Goal: Task Accomplishment & Management: Manage account settings

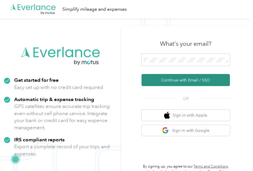
click at [179, 77] on button "Continue with Email / SSO" at bounding box center [185, 80] width 88 height 12
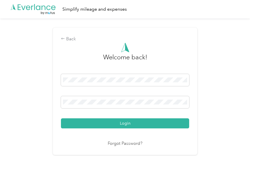
click at [141, 124] on button "Login" at bounding box center [125, 124] width 128 height 10
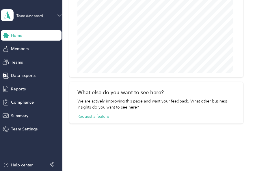
scroll to position [641, 0]
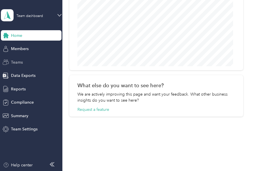
click at [27, 65] on div "Teams" at bounding box center [31, 62] width 61 height 10
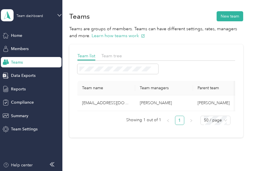
click at [121, 52] on div "Team tree" at bounding box center [111, 55] width 20 height 7
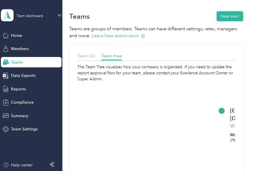
click at [89, 59] on div "Team list" at bounding box center [86, 55] width 18 height 7
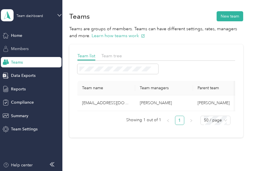
click at [11, 49] on span "Members" at bounding box center [20, 49] width 18 height 6
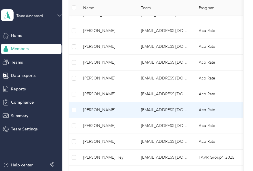
scroll to position [288, 0]
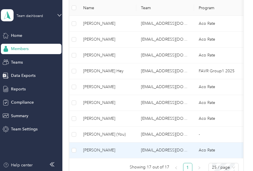
click at [139, 147] on td "[EMAIL_ADDRESS][DOMAIN_NAME]" at bounding box center [165, 151] width 58 height 16
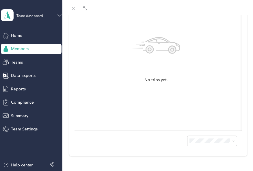
scroll to position [8, 0]
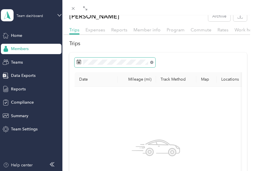
click at [151, 64] on icon at bounding box center [151, 62] width 3 height 3
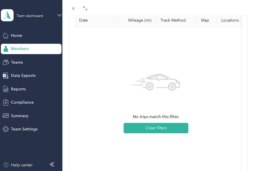
scroll to position [123, 0]
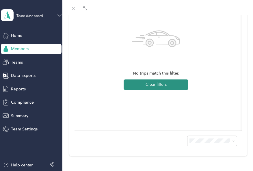
click at [163, 80] on button "Clear filters" at bounding box center [155, 85] width 65 height 10
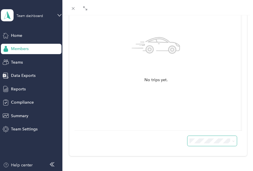
click at [201, 141] on span at bounding box center [211, 141] width 49 height 10
click at [202, 116] on li "50 per load" at bounding box center [207, 116] width 49 height 10
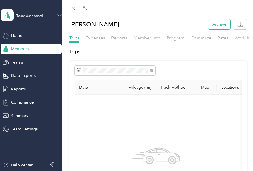
click at [220, 25] on button "Archive" at bounding box center [219, 24] width 22 height 10
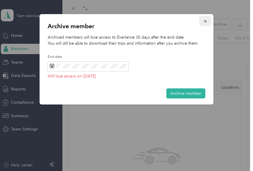
click at [207, 22] on button "button" at bounding box center [205, 21] width 12 height 10
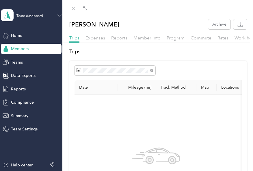
click at [20, 89] on div "[PERSON_NAME] Archive Trips Expenses Reports Member info Program Commute Rates …" at bounding box center [126, 85] width 253 height 171
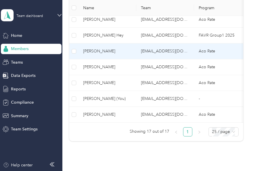
scroll to position [332, 0]
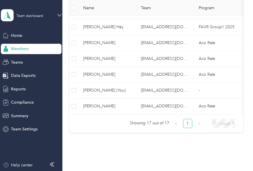
click at [230, 125] on span "25 / page" at bounding box center [223, 123] width 23 height 9
click at [21, 65] on span "Teams" at bounding box center [17, 62] width 12 height 6
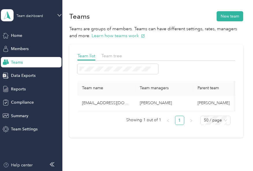
click at [176, 125] on link "1" at bounding box center [179, 120] width 9 height 9
click at [121, 56] on span "Team tree" at bounding box center [111, 55] width 20 height 5
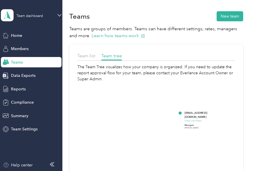
click at [195, 119] on button "View members" at bounding box center [193, 121] width 18 height 4
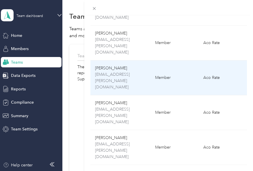
scroll to position [131, 0]
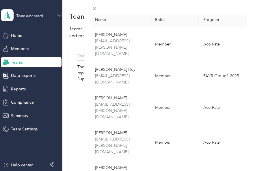
scroll to position [0, 0]
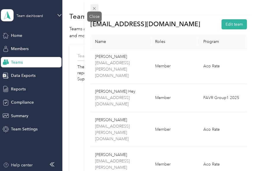
click at [94, 8] on icon at bounding box center [94, 8] width 5 height 5
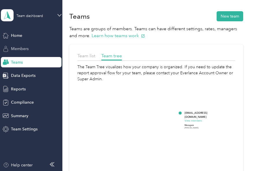
click at [30, 47] on div "Members" at bounding box center [31, 49] width 61 height 10
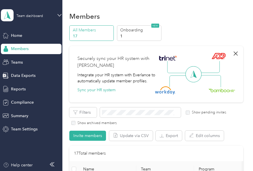
click at [235, 53] on icon "button" at bounding box center [235, 53] width 7 height 7
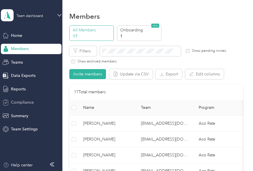
click at [22, 105] on span "Compliance" at bounding box center [22, 102] width 23 height 6
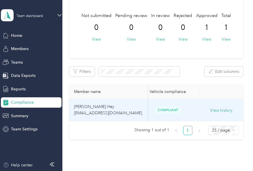
scroll to position [58, 0]
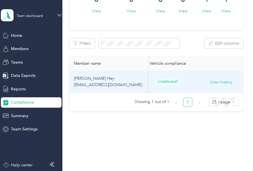
click at [172, 82] on span "Compliant" at bounding box center [167, 82] width 27 height 7
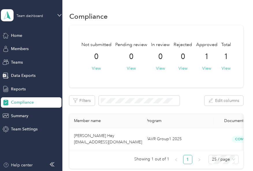
scroll to position [0, 0]
click at [16, 90] on span "Reports" at bounding box center [18, 89] width 15 height 6
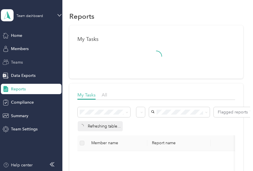
click at [17, 59] on div "Teams" at bounding box center [31, 62] width 61 height 10
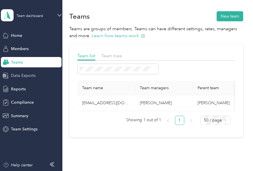
click at [20, 77] on span "Data Exports" at bounding box center [23, 76] width 25 height 6
